Goal: Transaction & Acquisition: Subscribe to service/newsletter

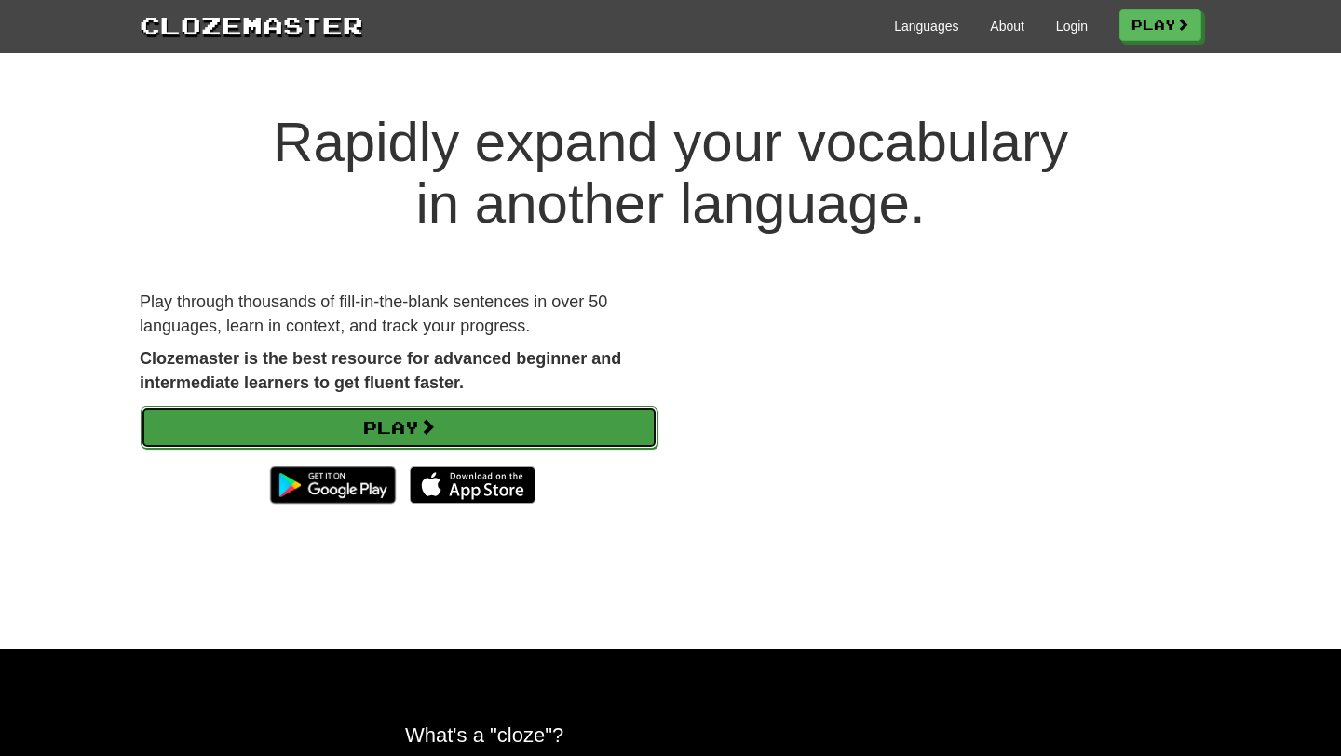
click at [379, 429] on link "Play" at bounding box center [399, 427] width 517 height 43
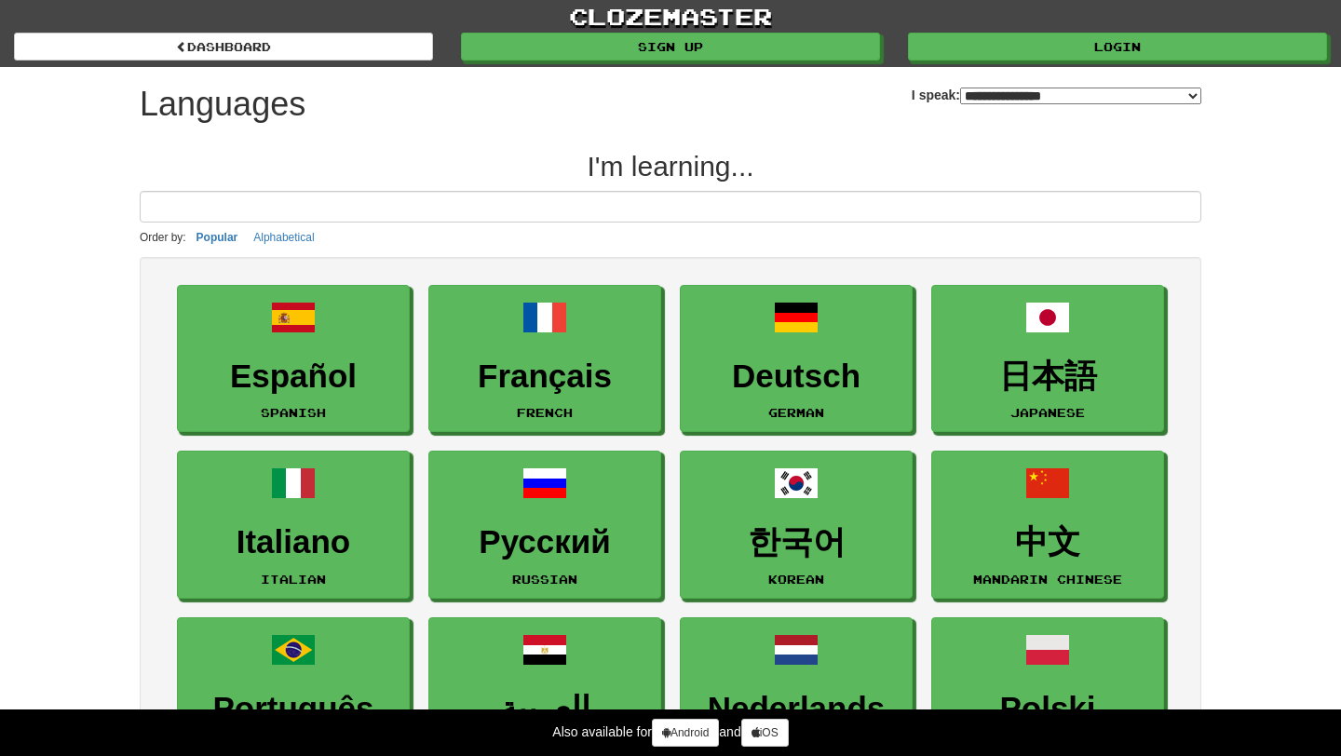
select select "*******"
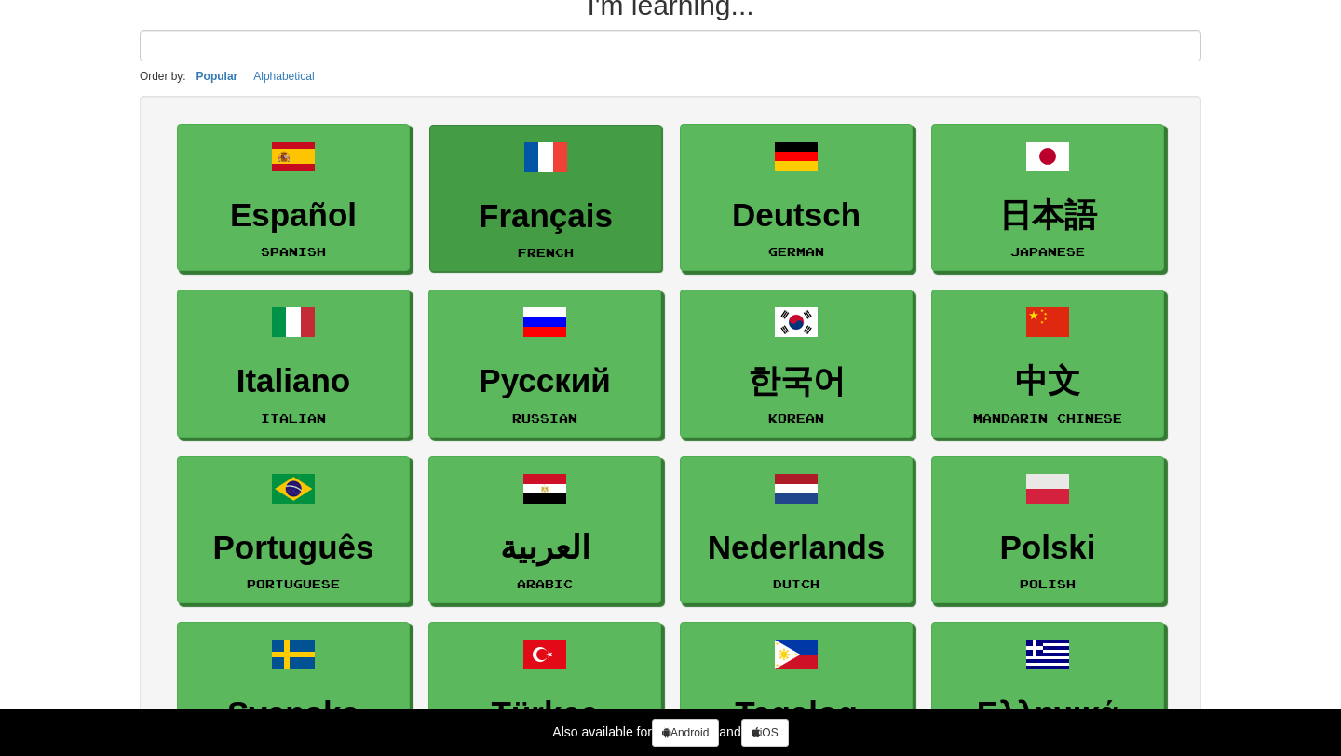
scroll to position [177, 0]
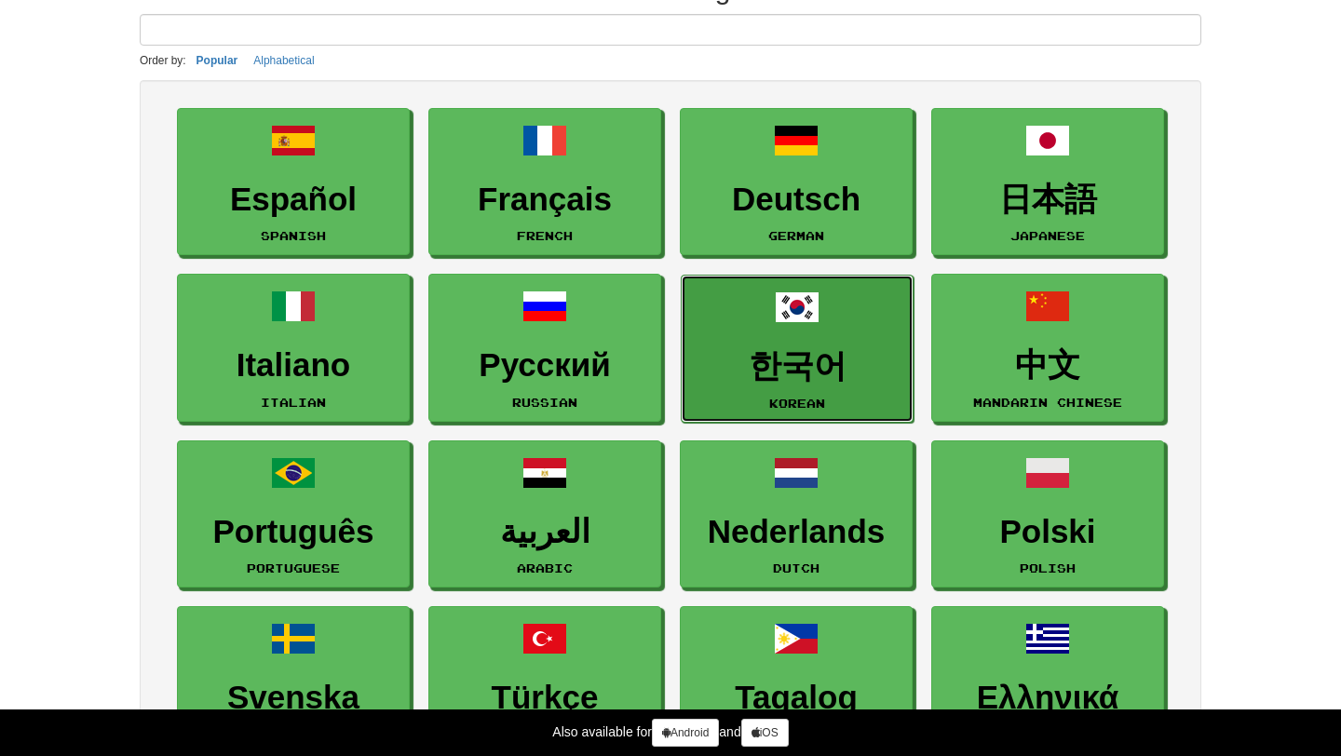
click at [734, 297] on link "한국어 Korean" at bounding box center [797, 349] width 233 height 148
